Goal: Navigation & Orientation: Find specific page/section

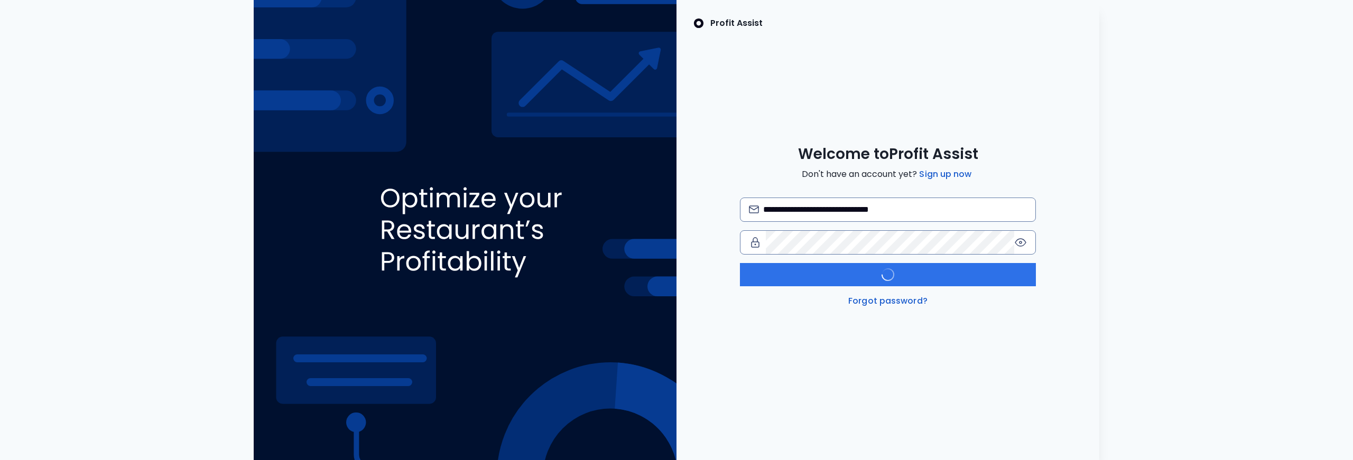
click at [1102, 204] on div "**********" at bounding box center [676, 230] width 1336 height 460
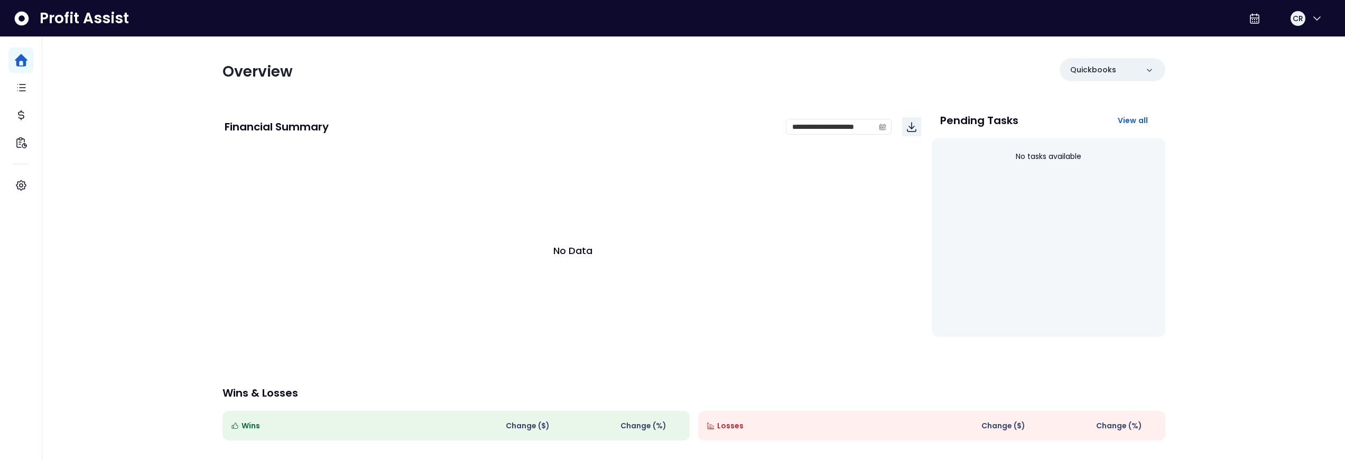
scroll to position [114, 0]
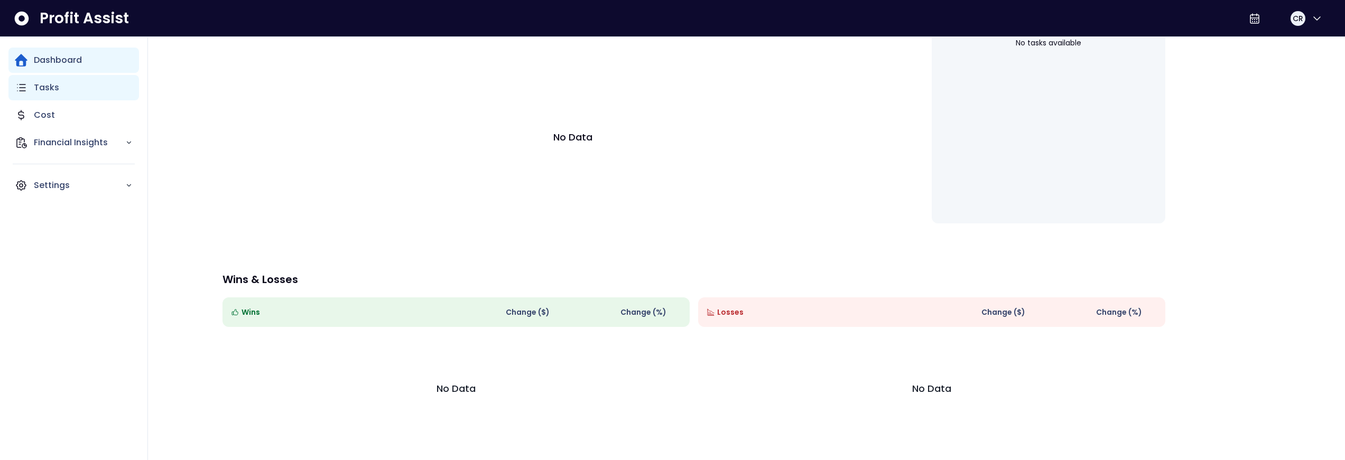
click at [65, 90] on div "Tasks" at bounding box center [73, 87] width 131 height 25
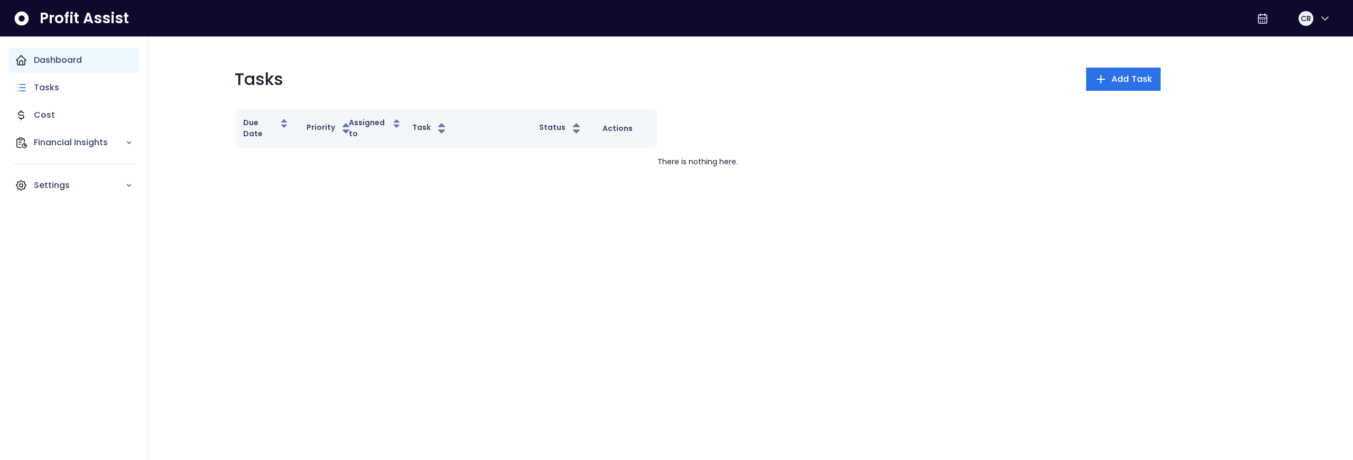
click at [40, 62] on p "Dashboard" at bounding box center [58, 60] width 48 height 13
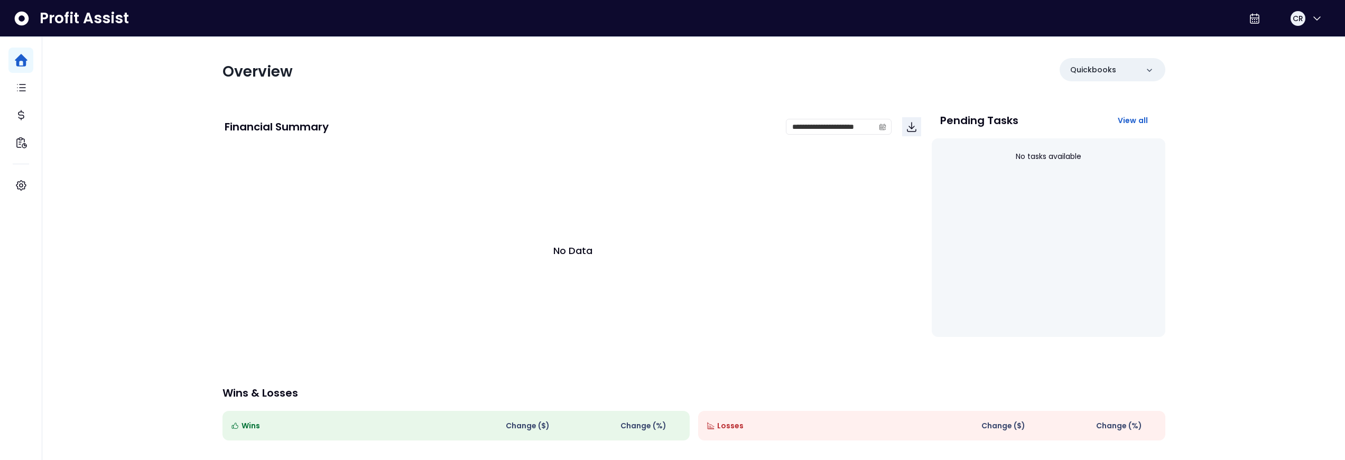
scroll to position [114, 0]
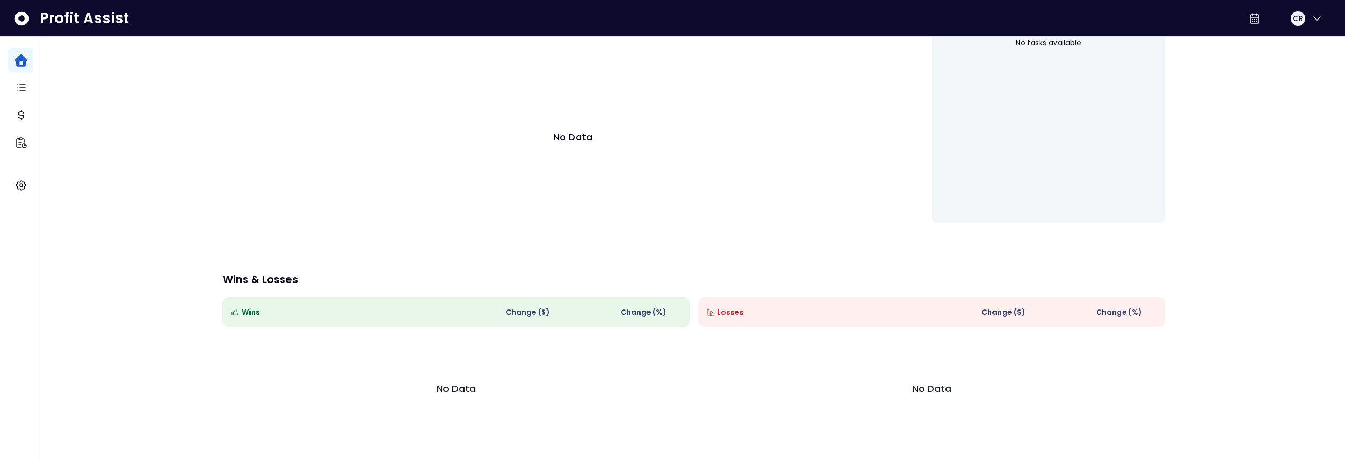
click at [1125, 314] on span "Change (%)" at bounding box center [1119, 312] width 46 height 11
